Goal: Task Accomplishment & Management: Manage account settings

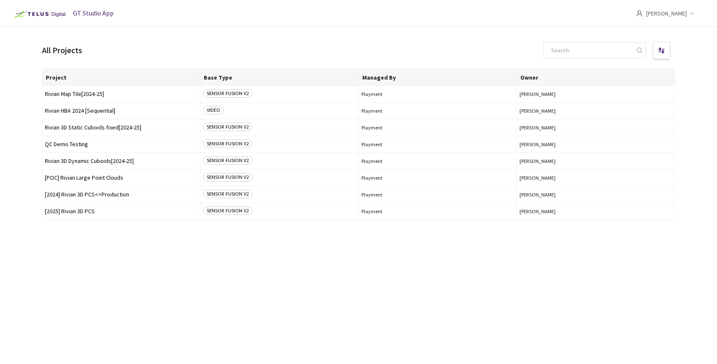
click at [124, 278] on div "Project Base Type Managed By Owner Rivian Map Tile[2024-25] SENSOR FUSION V2 Pl…" at bounding box center [358, 209] width 633 height 281
click at [91, 161] on span "Rivian 3D Dynamic Cuboids[2024-25]" at bounding box center [121, 161] width 153 height 6
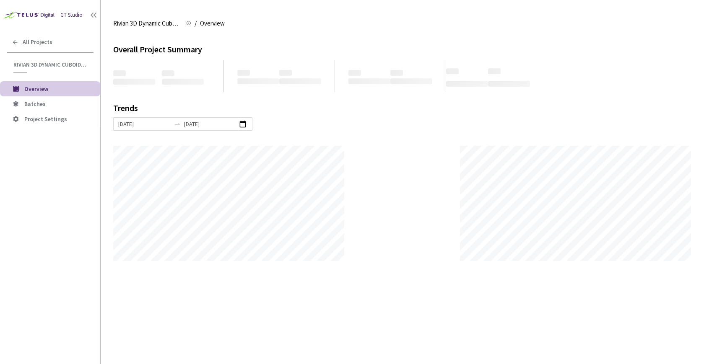
scroll to position [364, 717]
click at [52, 105] on span "Batches" at bounding box center [58, 104] width 69 height 7
